Goal: Task Accomplishment & Management: Use online tool/utility

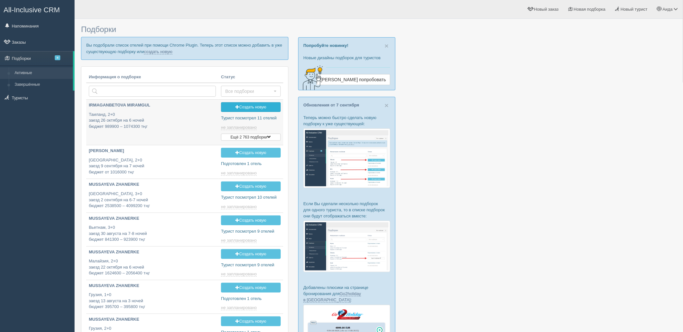
type input "2025-09-10 17:10"
click at [162, 53] on link "создать новую" at bounding box center [158, 51] width 29 height 5
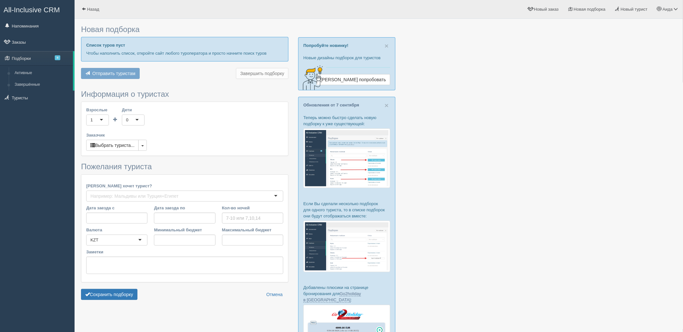
type input "7"
type input "526800"
type input "926600"
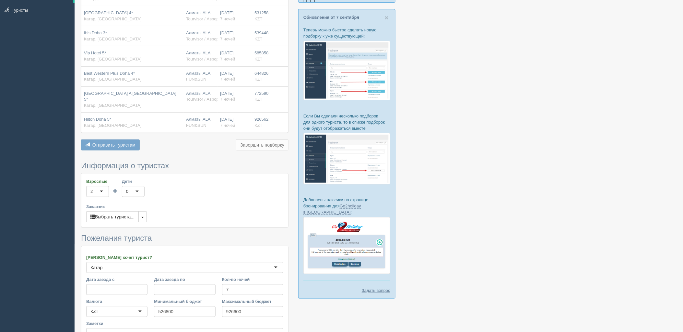
scroll to position [154, 0]
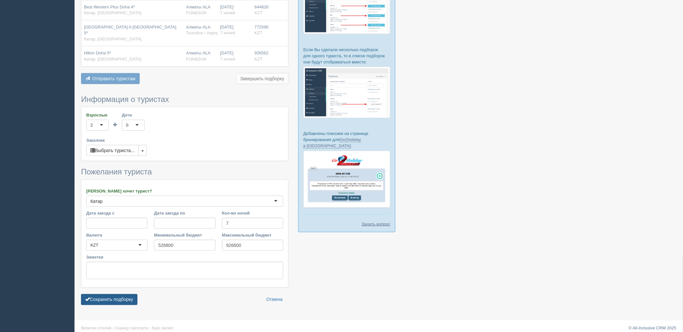
click at [111, 295] on button "Сохранить подборку" at bounding box center [109, 300] width 56 height 11
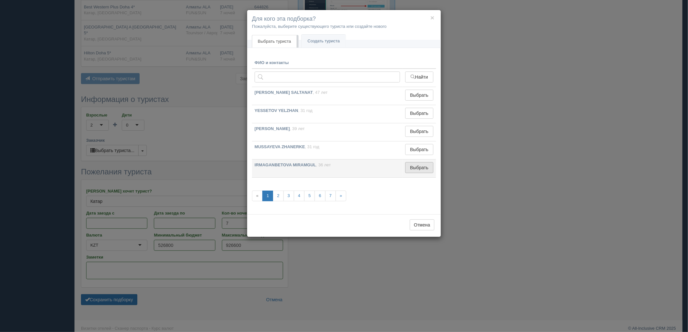
click at [424, 168] on button "Выбрать" at bounding box center [419, 167] width 28 height 11
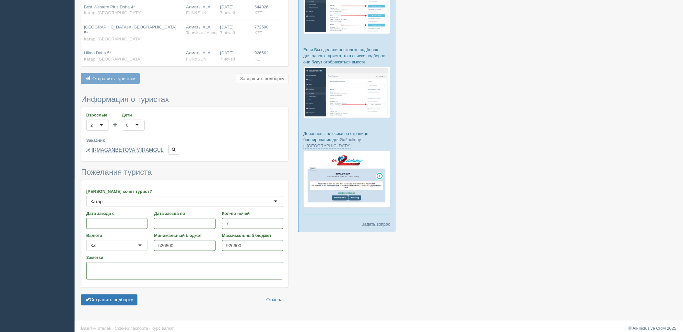
click at [121, 302] on form "Информация о туристах Взрослые 2 2 1 2 3 4 5 6 7 8 9 10 11 12 13 14 15 16 17 18…" at bounding box center [184, 202] width 207 height 214
click at [128, 296] on button "Сохранить подборку" at bounding box center [109, 300] width 56 height 11
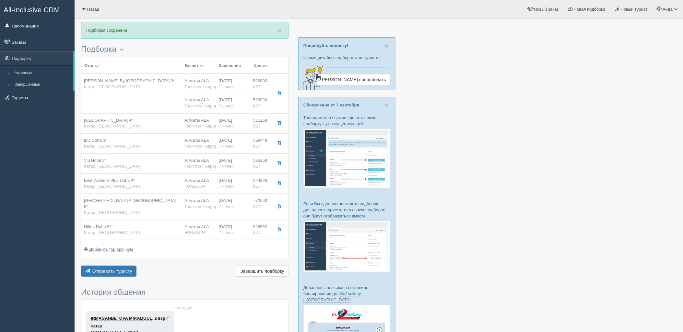
click at [104, 259] on div "Отель Разделить отели... Вылет Выезд Авиа Автобус Заселение Цена Дешёвые вначале" at bounding box center [184, 168] width 207 height 222
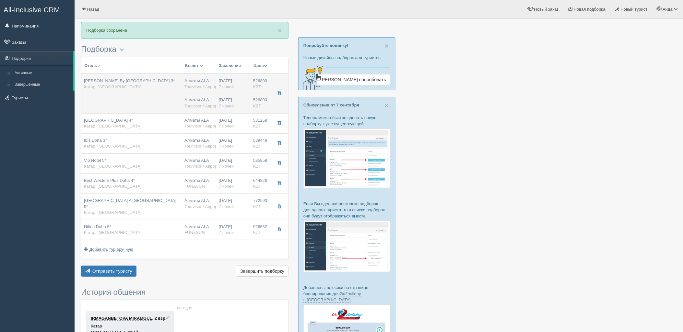
click at [175, 108] on td "[PERSON_NAME] By [GEOGRAPHIC_DATA] 3* [GEOGRAPHIC_DATA], [GEOGRAPHIC_DATA]" at bounding box center [131, 94] width 100 height 40
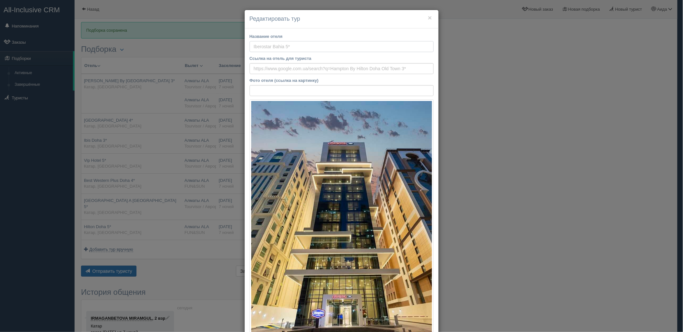
type input "Hampton By Hilton Doha Old Town 3*"
type input "https://www.booking.com/hotel/qa/hampton-by-hilton-doha-old-town.ru.html"
type input "Катар"
type input "Доха"
type input "526890.00"
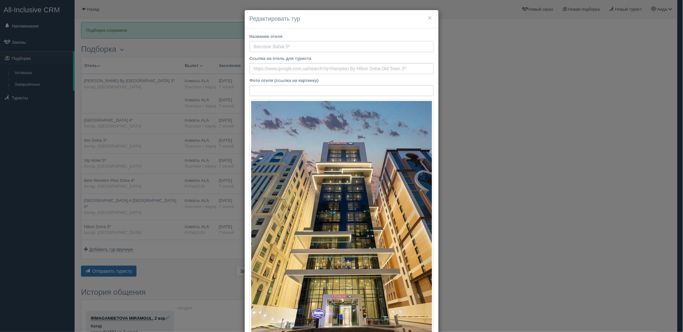
type input "Алматы ALA"
type input "Доха Хамад DOH"
type input "06:40"
type input "09:40"
type input "Sunday Airlines"
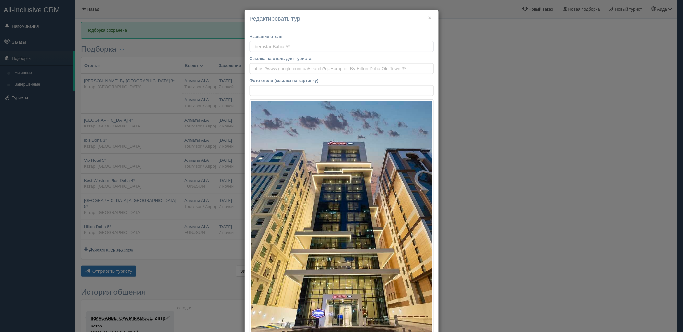
type input "10:50"
type input "17:26"
type input "7"
type input "queen room with sofa bed"
type input "BB - Только завтрак"
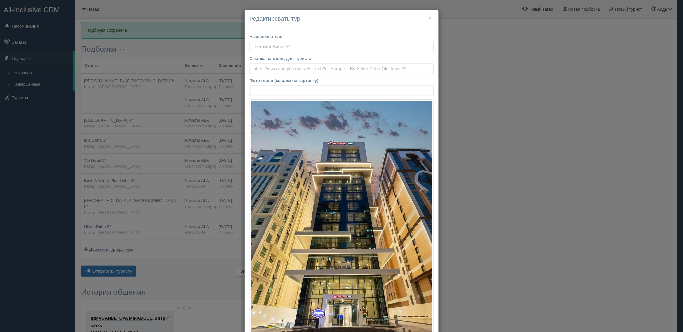
type input "Tourvisor / Аврора-БГ"
type input "https://tourvisor.ru/countries#!/hotel=hampton-by-hilton-doha-old-town"
type input "526890.00"
type input "Алматы ALA"
type input "Доха Хамад DOH"
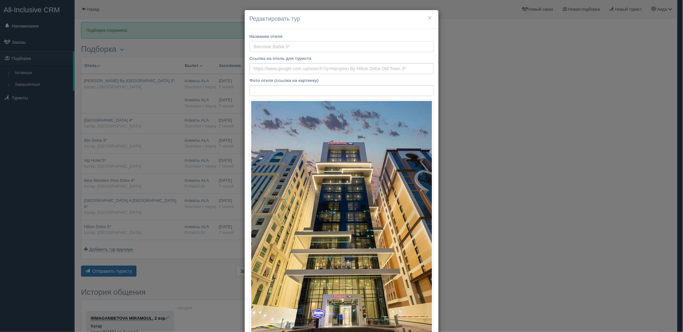
type input "06:40"
type input "09:40"
type input "Sunday Airlines"
type input "10:50"
type input "17:26"
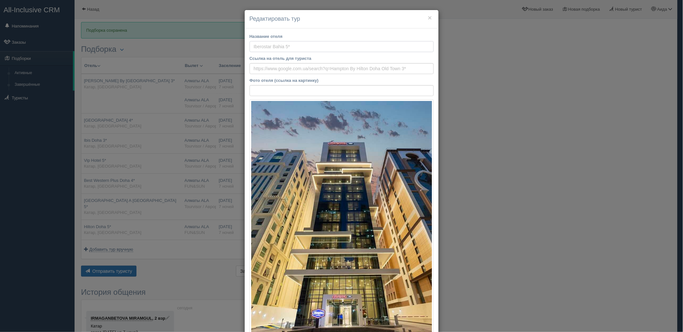
type input "7"
type input "queen room with sofa bed"
type input "BB - Только завтрак"
type input "Tourvisor / Аврора-БГ"
type input "https://tourvisor.ru/countries#!/hotel=hampton-by-hilton-doha-old-town"
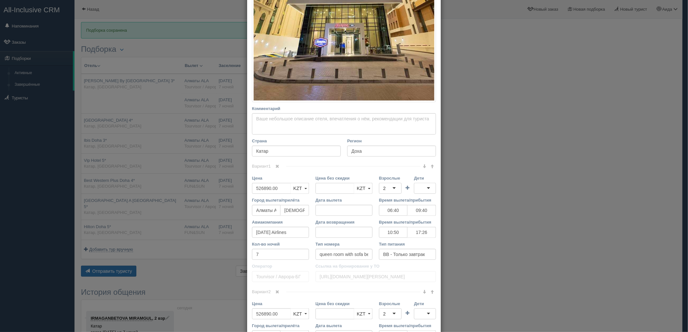
scroll to position [338, 0]
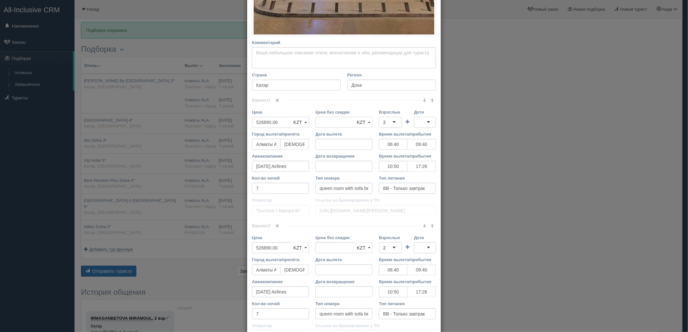
click at [277, 226] on span at bounding box center [278, 226] width 4 height 4
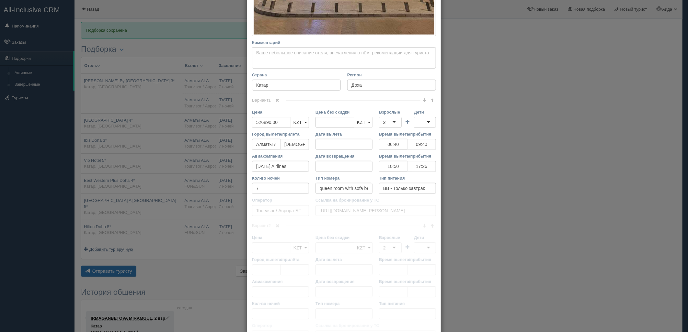
scroll to position [274, 0]
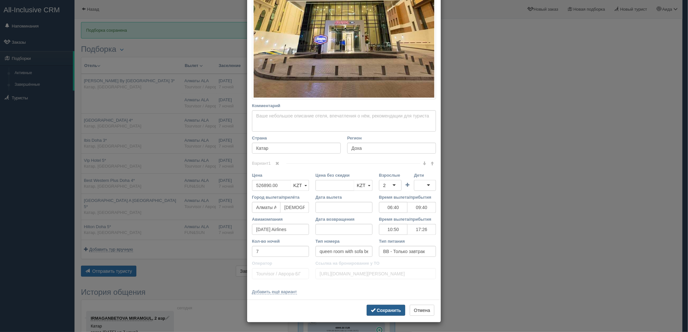
click at [382, 308] on b "Сохранить" at bounding box center [389, 310] width 24 height 5
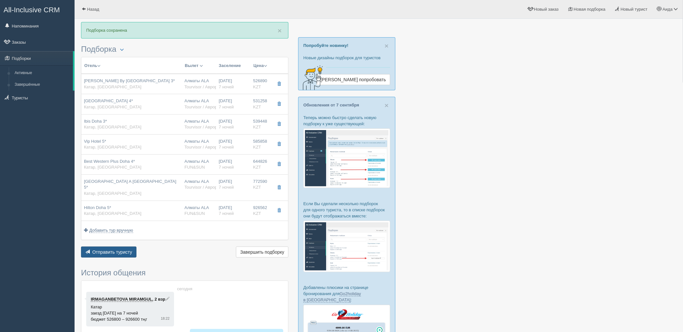
click at [130, 251] on button "Отправить туристу Отправить" at bounding box center [108, 252] width 55 height 11
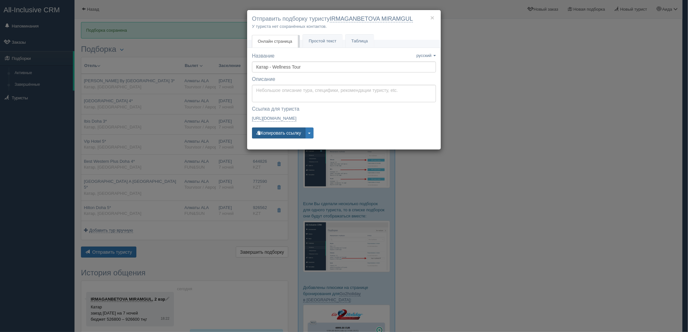
click at [277, 136] on button "Копировать ссылку" at bounding box center [278, 133] width 53 height 11
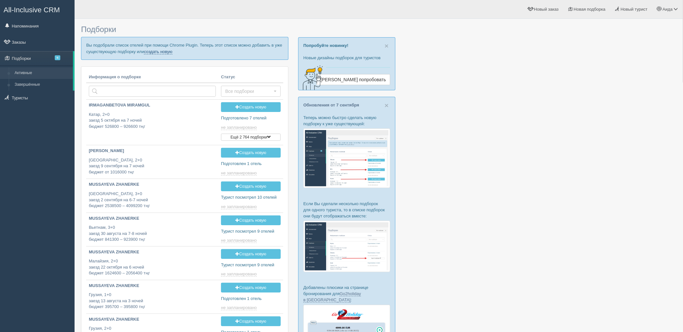
click at [164, 53] on link "создать новую" at bounding box center [158, 51] width 29 height 5
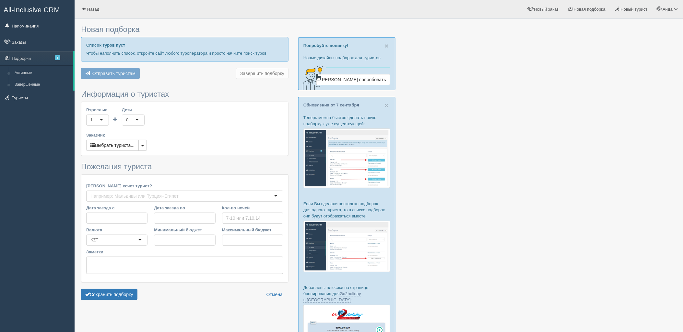
type input "7"
type input "696700"
type input "773500"
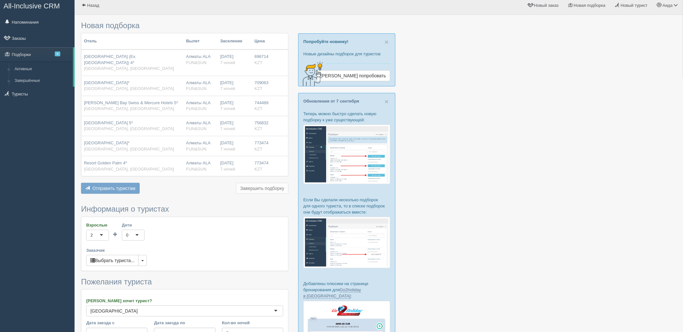
scroll to position [114, 0]
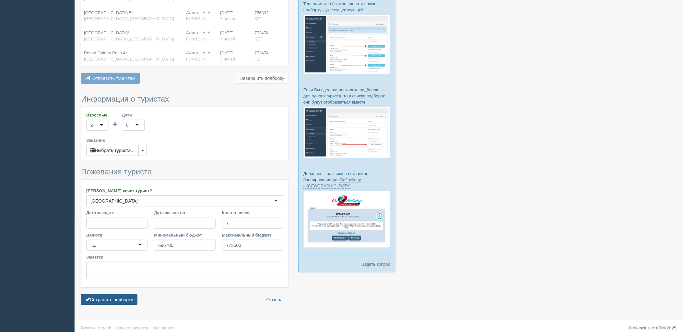
click at [115, 295] on button "Сохранить подборку" at bounding box center [109, 300] width 56 height 11
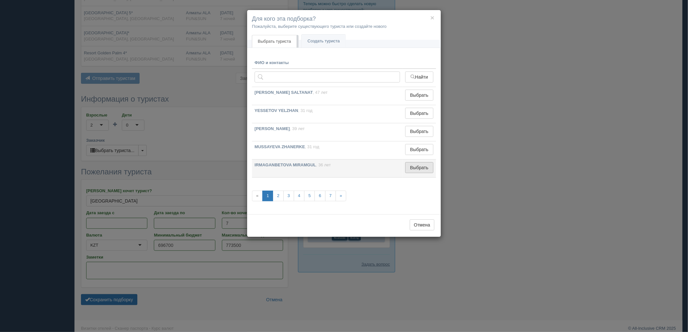
click at [419, 168] on button "Выбрать" at bounding box center [419, 167] width 28 height 11
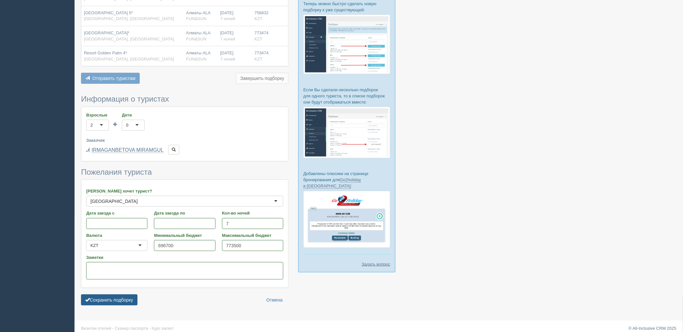
click at [126, 295] on button "Сохранить подборку" at bounding box center [109, 300] width 56 height 11
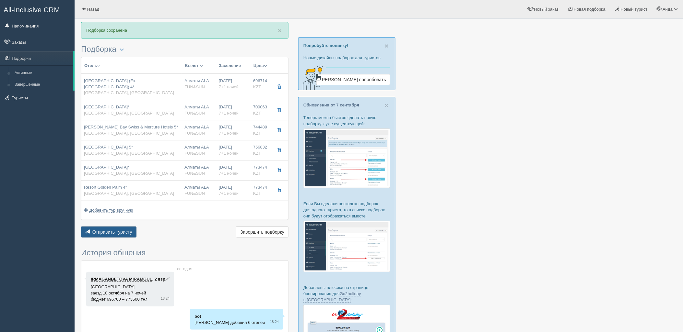
click at [112, 230] on span "Отправить туристу" at bounding box center [112, 232] width 40 height 5
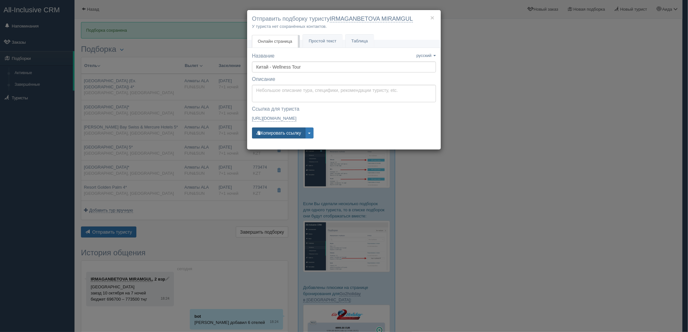
click at [279, 136] on button "Копировать ссылку" at bounding box center [278, 133] width 53 height 11
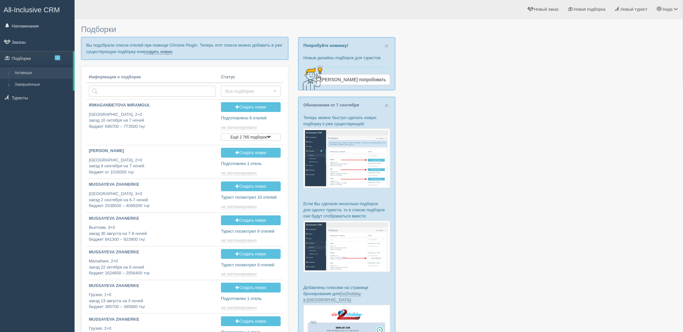
click at [166, 54] on link "создать новую" at bounding box center [158, 51] width 29 height 5
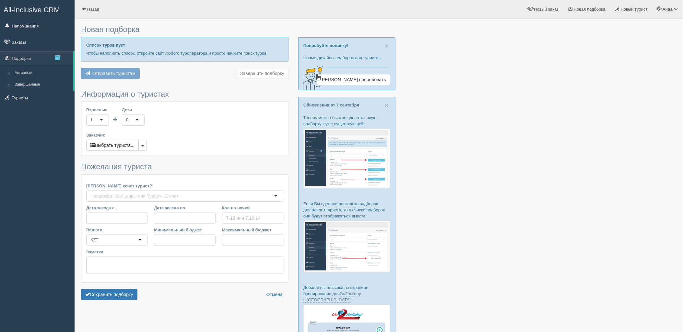
type input "7"
type input "710800"
type input "1062600"
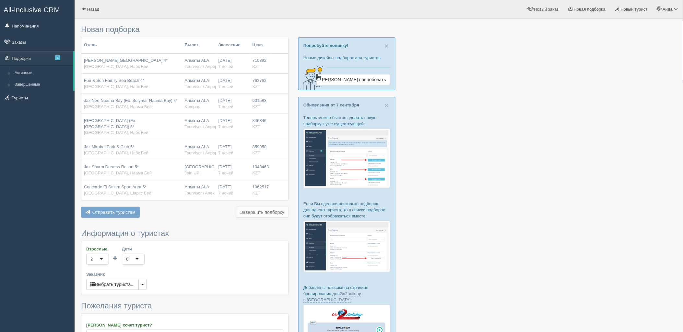
drag, startPoint x: 666, startPoint y: 72, endPoint x: 666, endPoint y: 122, distance: 49.9
click at [666, 122] on div at bounding box center [378, 232] width 595 height 421
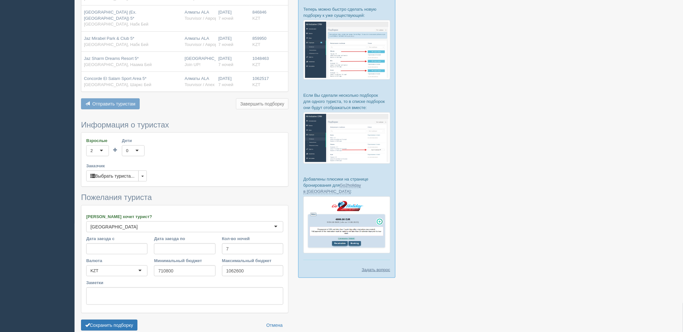
scroll to position [134, 0]
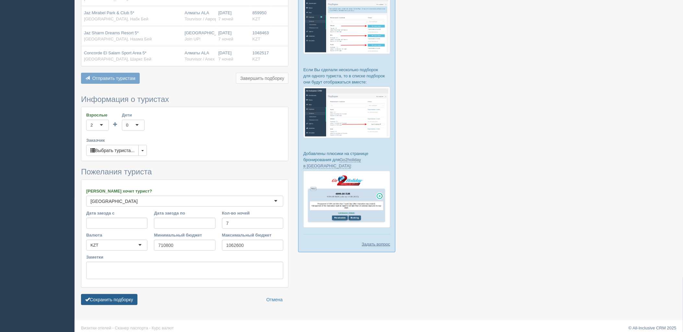
click at [126, 295] on button "Сохранить подборку" at bounding box center [109, 300] width 56 height 11
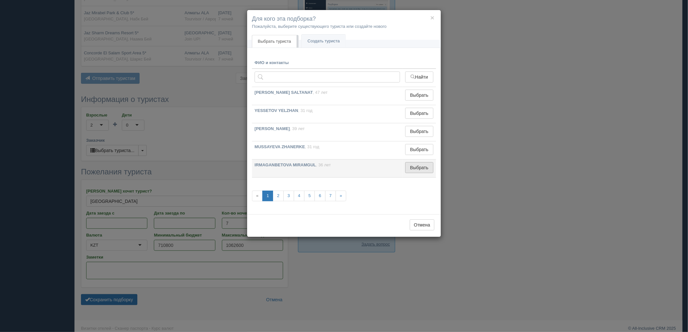
click at [426, 167] on button "Выбрать" at bounding box center [419, 167] width 28 height 11
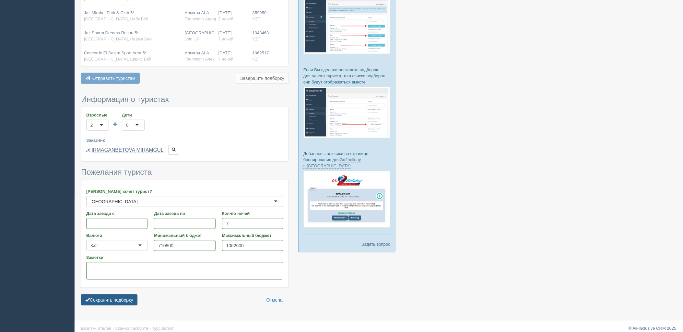
drag, startPoint x: 118, startPoint y: 296, endPoint x: 127, endPoint y: 289, distance: 12.2
click at [119, 296] on button "Сохранить подборку" at bounding box center [109, 300] width 56 height 11
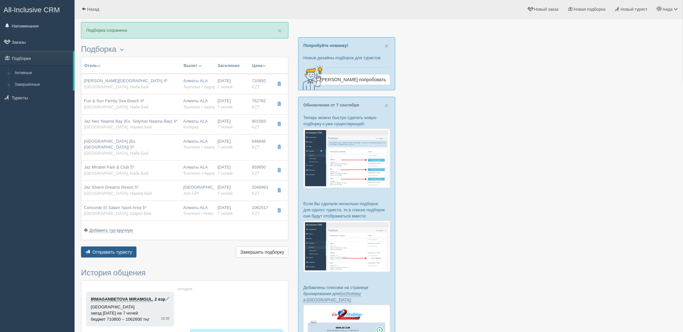
click at [122, 254] on span "Отправить туристу" at bounding box center [112, 252] width 40 height 5
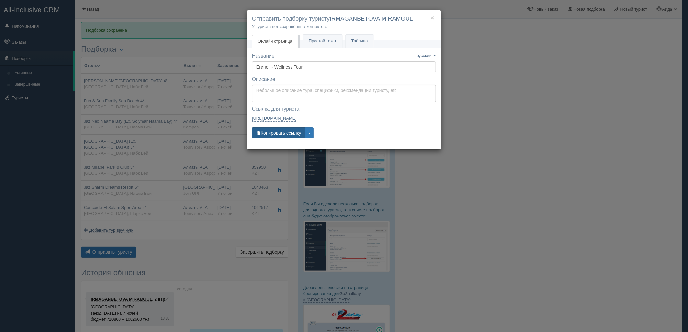
click at [286, 134] on button "Копировать ссылку" at bounding box center [278, 133] width 53 height 11
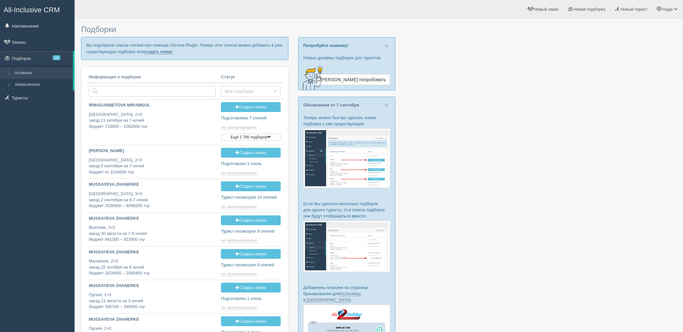
click at [153, 52] on link "создать новую" at bounding box center [158, 51] width 29 height 5
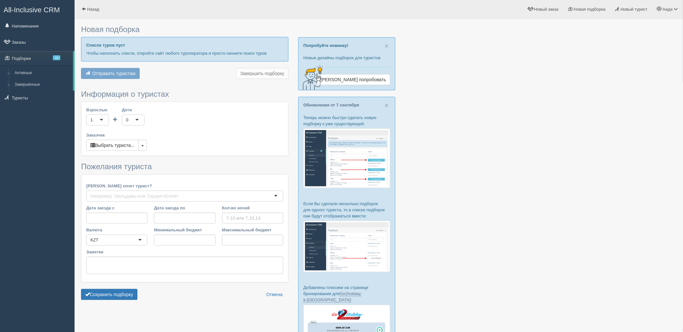
type input "6-8"
type input "620300"
type input "740800"
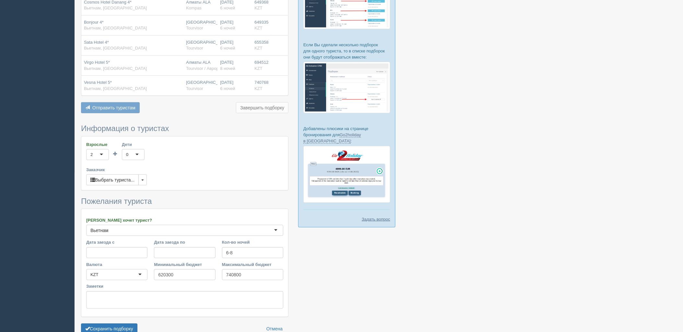
scroll to position [195, 0]
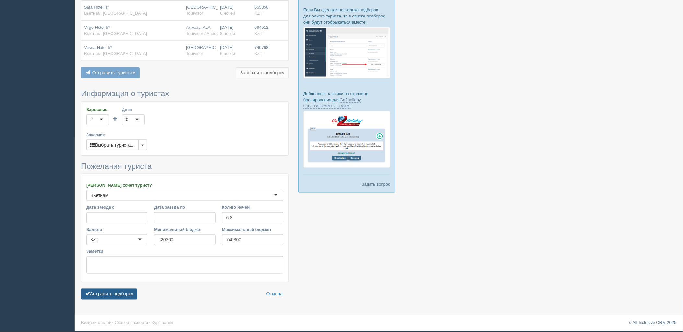
click at [116, 294] on button "Сохранить подборку" at bounding box center [109, 294] width 56 height 11
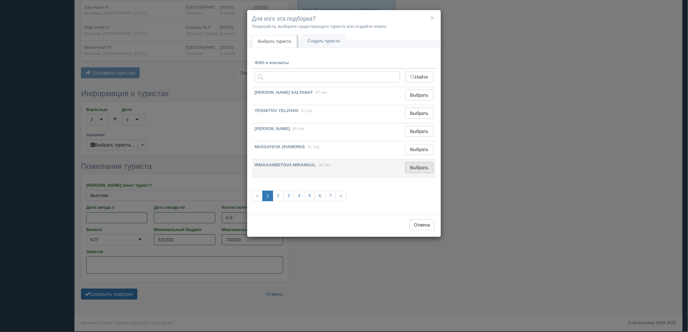
click at [423, 173] on button "Выбрать" at bounding box center [419, 167] width 28 height 11
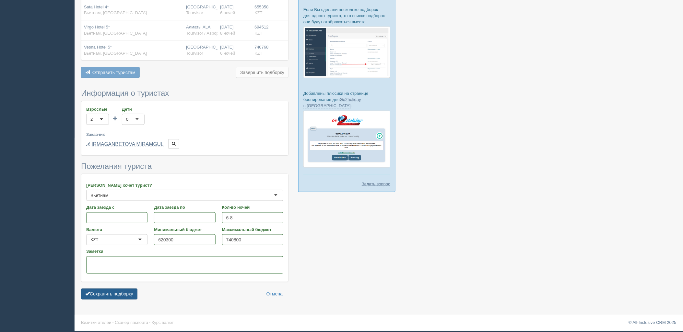
click at [127, 297] on button "Сохранить подборку" at bounding box center [109, 294] width 56 height 11
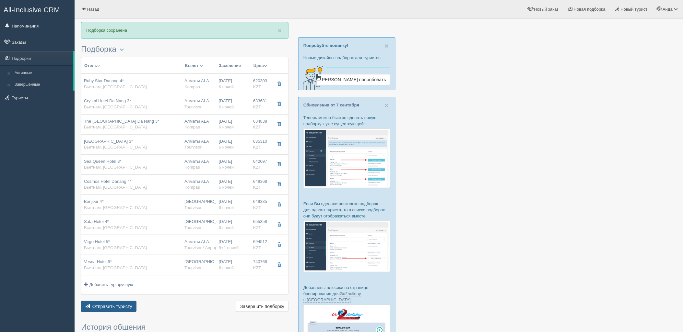
click at [123, 307] on span "Отправить туристу" at bounding box center [112, 306] width 40 height 5
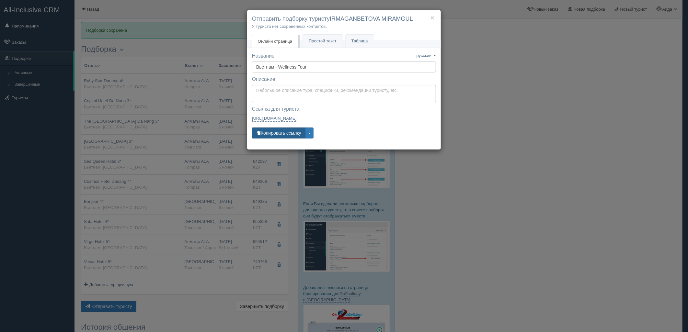
click at [278, 135] on button "Копировать ссылку" at bounding box center [278, 133] width 53 height 11
click at [433, 17] on button "×" at bounding box center [433, 17] width 4 height 7
